Goal: Transaction & Acquisition: Purchase product/service

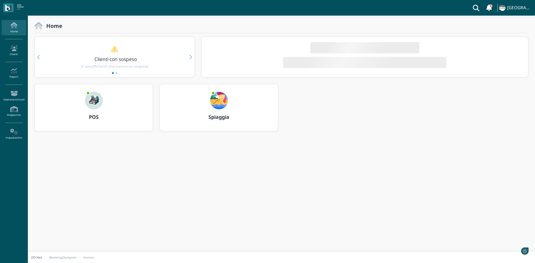
drag, startPoint x: 0, startPoint y: 0, endPoint x: 93, endPoint y: 108, distance: 142.6
click at [93, 108] on img at bounding box center [94, 101] width 18 height 18
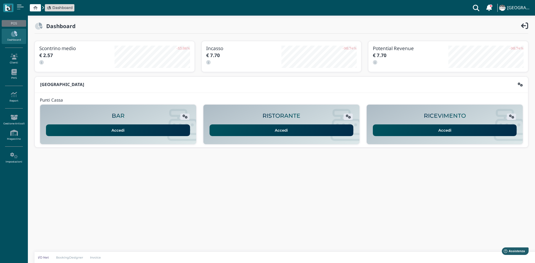
click at [419, 128] on link "Accedi" at bounding box center [445, 131] width 144 height 12
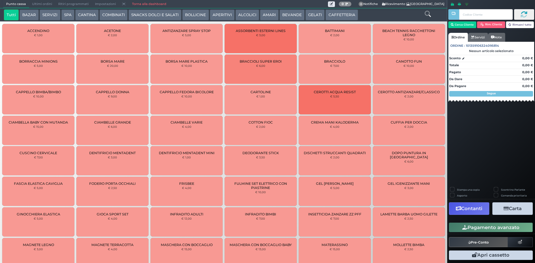
click at [207, 7] on div "Punto cassa [GEOGRAPHIC_DATA] Ultimi ordini Delivery Ritiri programmati Imposta…" at bounding box center [165, 4] width 325 height 8
click at [194, 13] on button "BOLLICINE" at bounding box center [195, 14] width 26 height 11
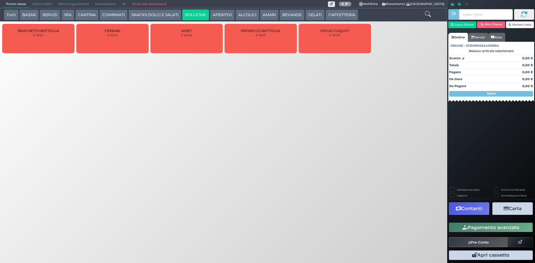
click at [239, 39] on div "PROSECCO BOTTIGLIA € 18,00" at bounding box center [261, 38] width 72 height 29
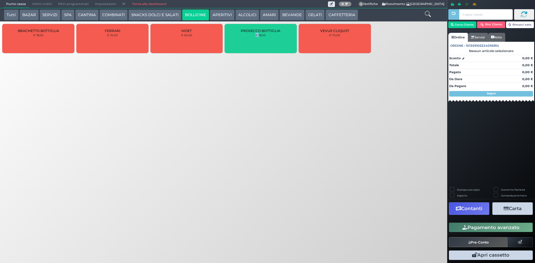
click at [239, 39] on div "PROSECCO BOTTIGLIA € 18,00" at bounding box center [261, 38] width 72 height 29
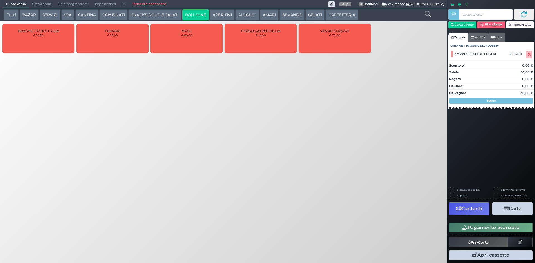
click at [457, 190] on label "Stampa una copia" at bounding box center [468, 190] width 23 height 4
checkbox input "true"
click at [477, 210] on button "Contanti" at bounding box center [469, 209] width 40 height 13
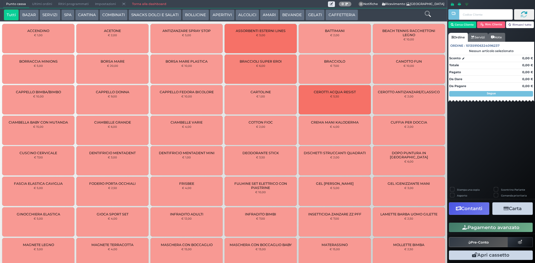
click at [297, 17] on button "BEVANDE" at bounding box center [292, 14] width 25 height 11
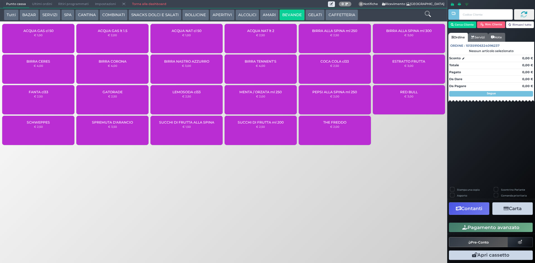
click at [185, 38] on div "ACQUA NAT cl 50 € 1,00" at bounding box center [187, 38] width 72 height 29
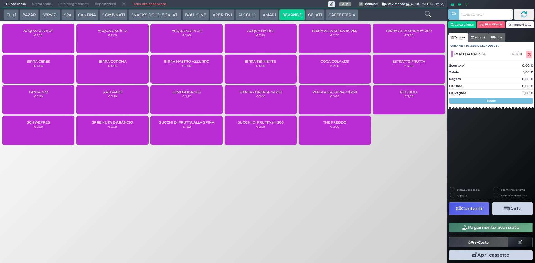
click at [471, 231] on button "Pagamento avanzato" at bounding box center [491, 227] width 84 height 9
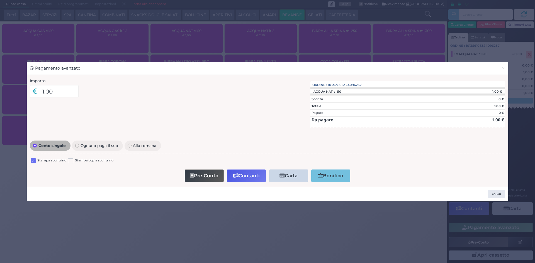
click at [34, 161] on label at bounding box center [33, 161] width 5 height 5
click at [0, 0] on input "checkbox" at bounding box center [0, 0] width 0 height 0
click at [250, 172] on button "Contanti" at bounding box center [246, 176] width 39 height 13
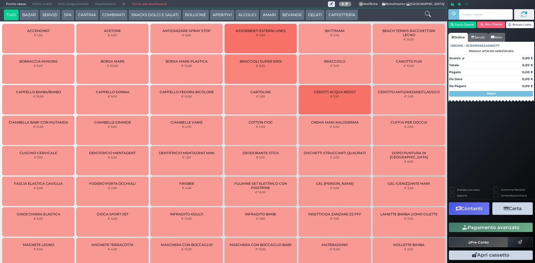
click at [52, 2] on span "Ultimi ordini" at bounding box center [42, 4] width 26 height 8
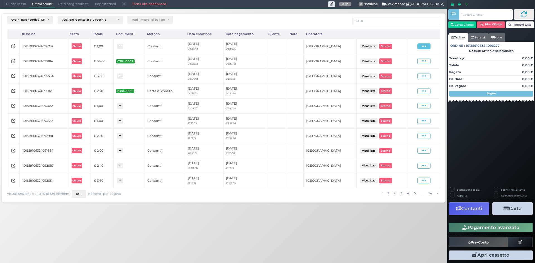
click at [427, 45] on span at bounding box center [424, 46] width 13 height 6
click at [411, 66] on span "Ristampa Pre-Conto" at bounding box center [410, 62] width 23 height 9
click at [8, 2] on span "Punto cassa" at bounding box center [16, 4] width 26 height 8
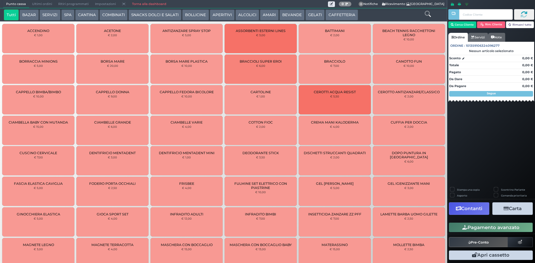
drag, startPoint x: 292, startPoint y: 16, endPoint x: 256, endPoint y: 20, distance: 36.2
click at [292, 16] on button "BEVANDE" at bounding box center [292, 14] width 25 height 11
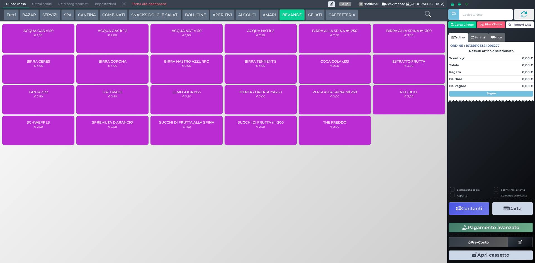
click at [184, 41] on div "ACQUA NAT cl 50 € 1,00" at bounding box center [187, 38] width 72 height 29
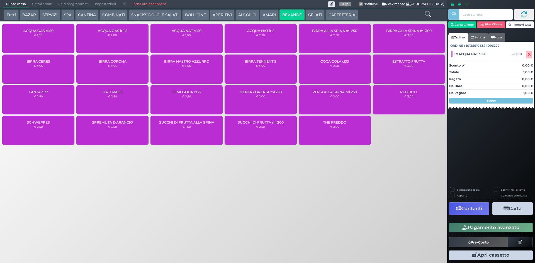
click at [508, 229] on button "Pagamento avanzato" at bounding box center [491, 227] width 84 height 9
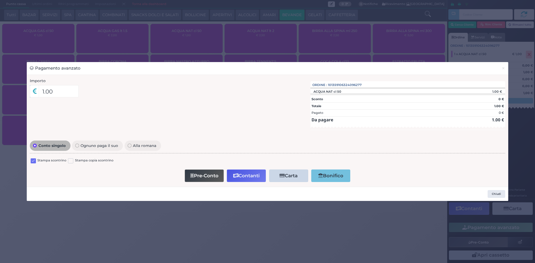
click at [38, 163] on label "Stampa scontrino" at bounding box center [51, 160] width 29 height 5
click at [33, 163] on label at bounding box center [33, 161] width 5 height 5
click at [0, 0] on input "checkbox" at bounding box center [0, 0] width 0 height 0
click at [247, 174] on button "Contanti" at bounding box center [246, 176] width 39 height 13
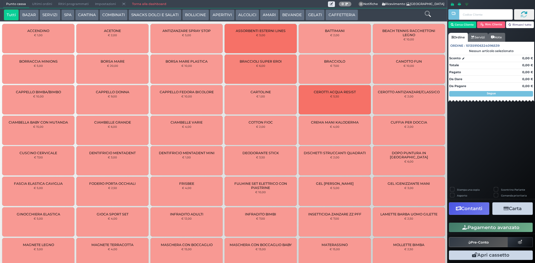
click at [45, 2] on span "Ultimi ordini" at bounding box center [42, 4] width 26 height 8
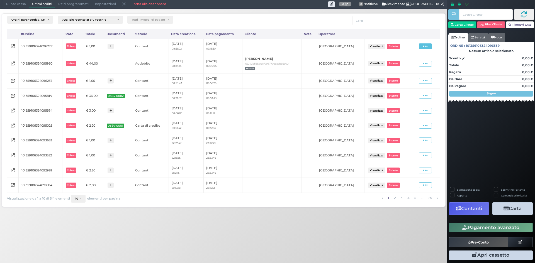
click at [425, 45] on icon at bounding box center [425, 46] width 5 height 5
click at [408, 65] on span "Ristampa Pre-Conto" at bounding box center [412, 62] width 23 height 9
click at [18, 4] on span "Punto cassa" at bounding box center [16, 4] width 26 height 8
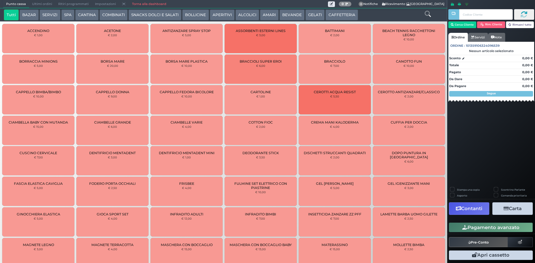
click at [340, 12] on button "CAFFETTERIA" at bounding box center [342, 14] width 32 height 11
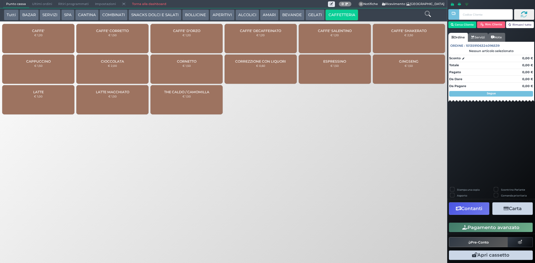
click at [36, 46] on div "CAFFE' € 1,20" at bounding box center [38, 38] width 72 height 29
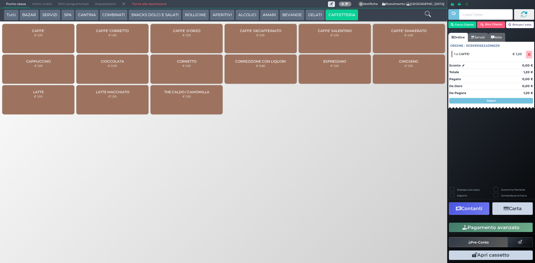
click at [507, 229] on button "Pagamento avanzato" at bounding box center [491, 227] width 84 height 9
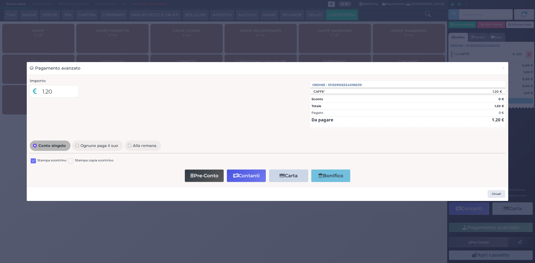
click at [36, 161] on div "Stampa scontrino" at bounding box center [49, 161] width 36 height 7
click at [31, 160] on label at bounding box center [33, 161] width 5 height 5
click at [0, 0] on input "checkbox" at bounding box center [0, 0] width 0 height 0
click at [239, 178] on button "Contanti" at bounding box center [246, 176] width 39 height 13
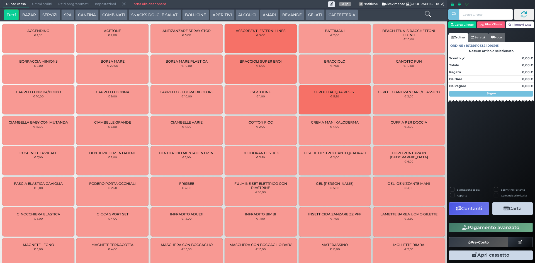
click at [38, 4] on span "Ultimi ordini" at bounding box center [42, 4] width 26 height 8
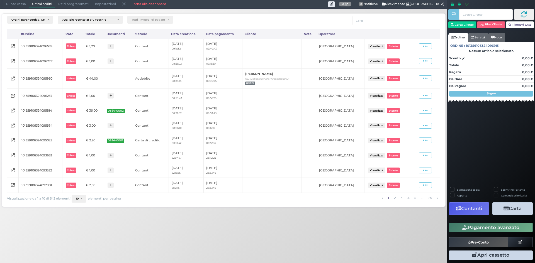
drag, startPoint x: 426, startPoint y: 45, endPoint x: 418, endPoint y: 49, distance: 9.6
click at [424, 46] on icon at bounding box center [425, 46] width 5 height 5
click at [405, 64] on span "Ristampa Pre-Conto" at bounding box center [412, 62] width 23 height 9
click at [17, 3] on span "Punto cassa" at bounding box center [16, 4] width 26 height 8
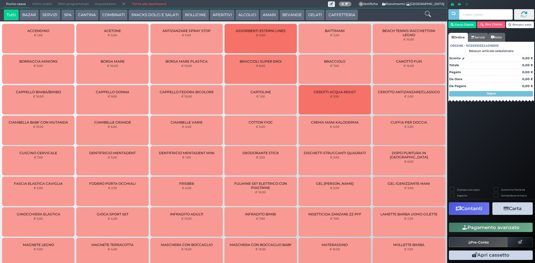
click at [57, 13] on button "SERVIZI" at bounding box center [50, 14] width 21 height 11
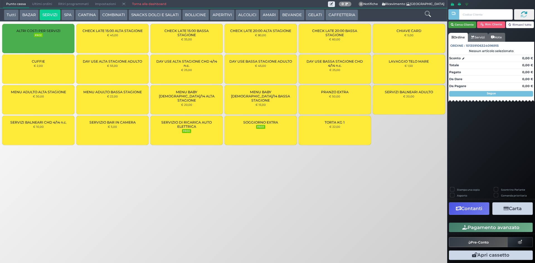
click at [462, 25] on button "Cerca Cliente" at bounding box center [462, 24] width 28 height 7
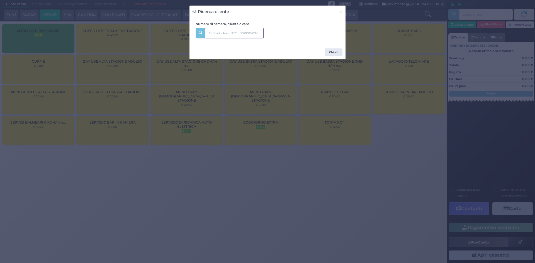
click at [237, 33] on input "text" at bounding box center [234, 33] width 59 height 11
type input "246"
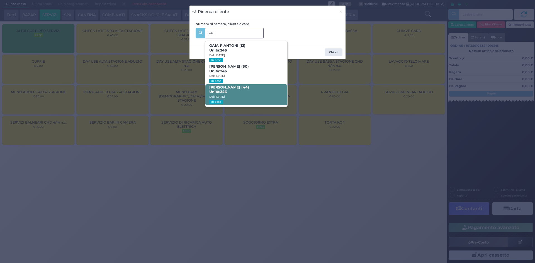
click at [239, 93] on span "Sabrina Belingheri (44) Unità: 246 Dal: 30/08/2025 In casa" at bounding box center [246, 94] width 82 height 21
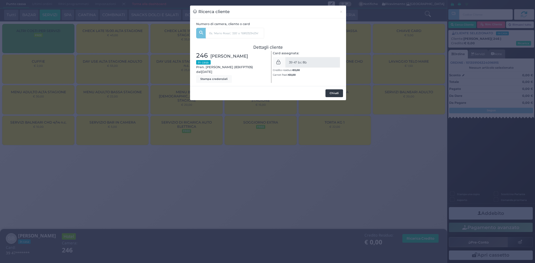
click at [334, 94] on button "Chiudi" at bounding box center [335, 93] width 18 height 8
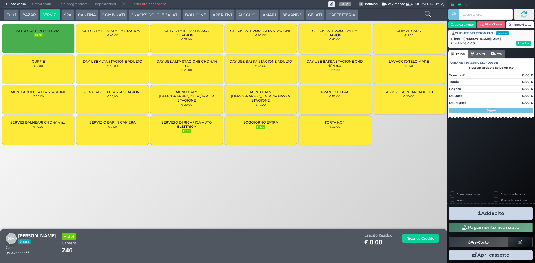
click at [337, 33] on span "CHECK LATE 20:00 BASSA STAGIONE" at bounding box center [335, 33] width 63 height 8
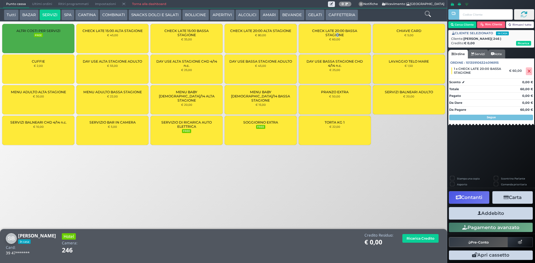
click at [498, 214] on button "Addebito" at bounding box center [491, 213] width 84 height 13
